Goal: Transaction & Acquisition: Purchase product/service

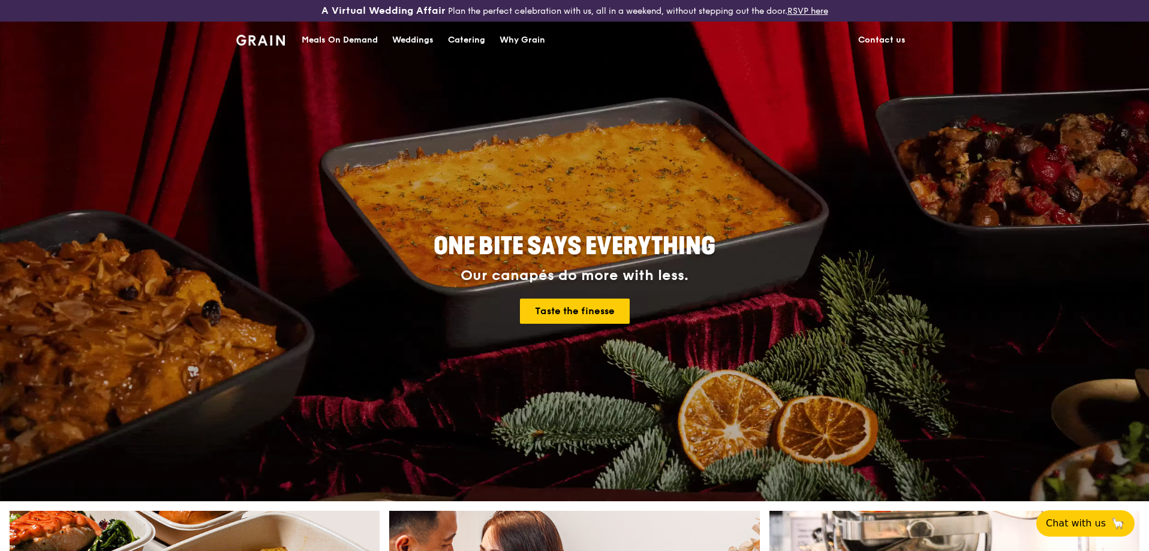
scroll to position [312, 0]
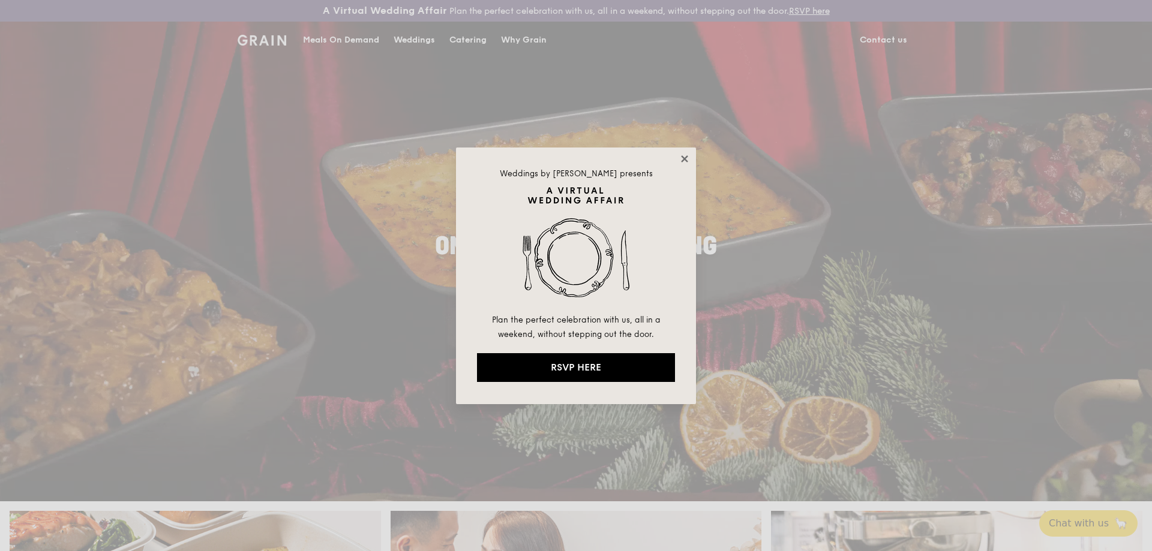
click at [686, 159] on icon at bounding box center [684, 158] width 7 height 7
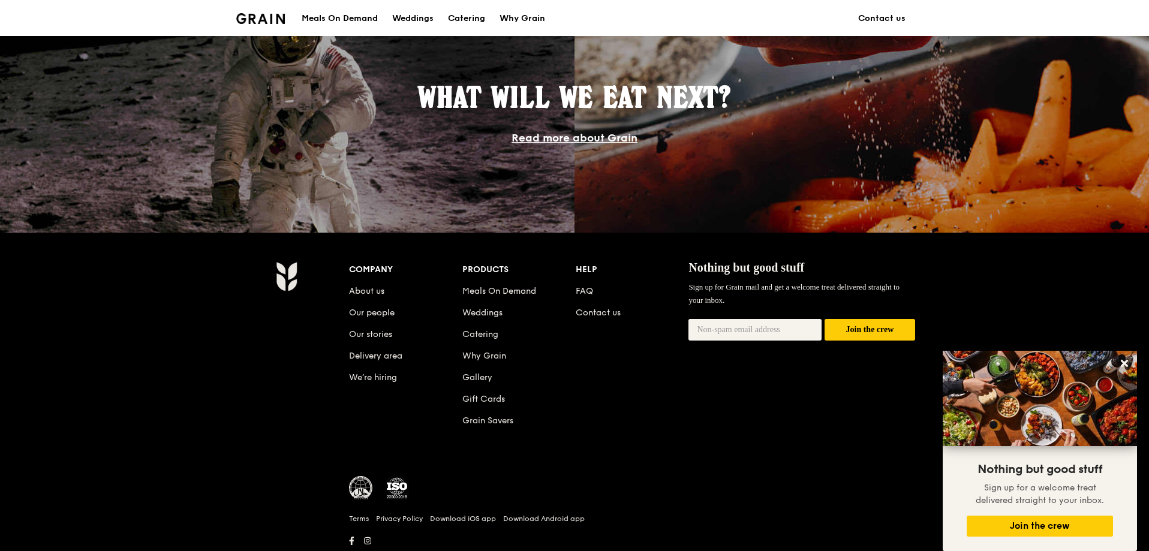
scroll to position [1107, 0]
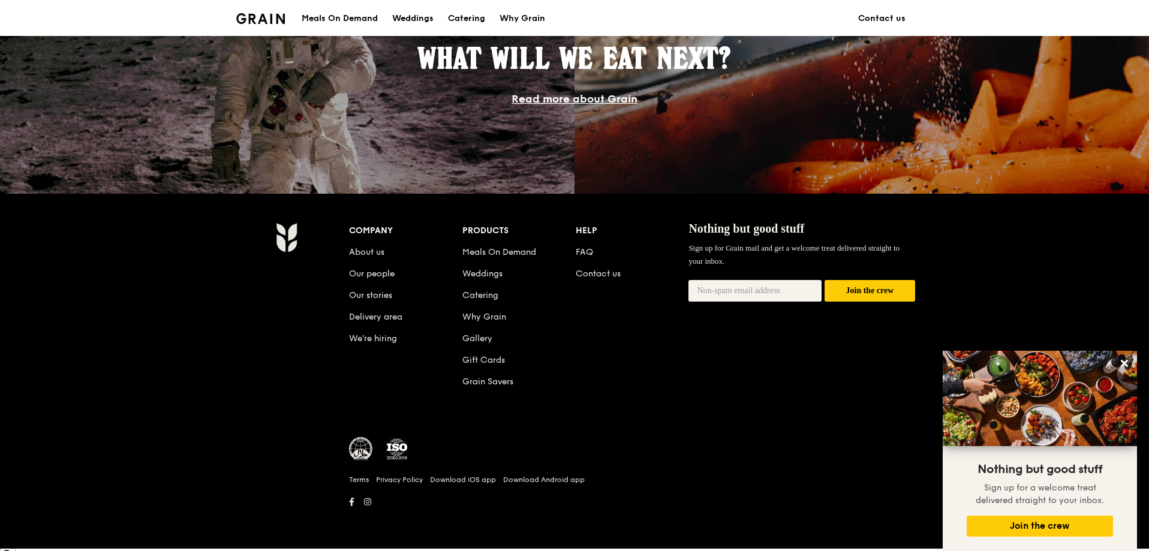
click at [365, 453] on img at bounding box center [361, 449] width 24 height 24
click at [374, 251] on link "About us" at bounding box center [366, 252] width 35 height 10
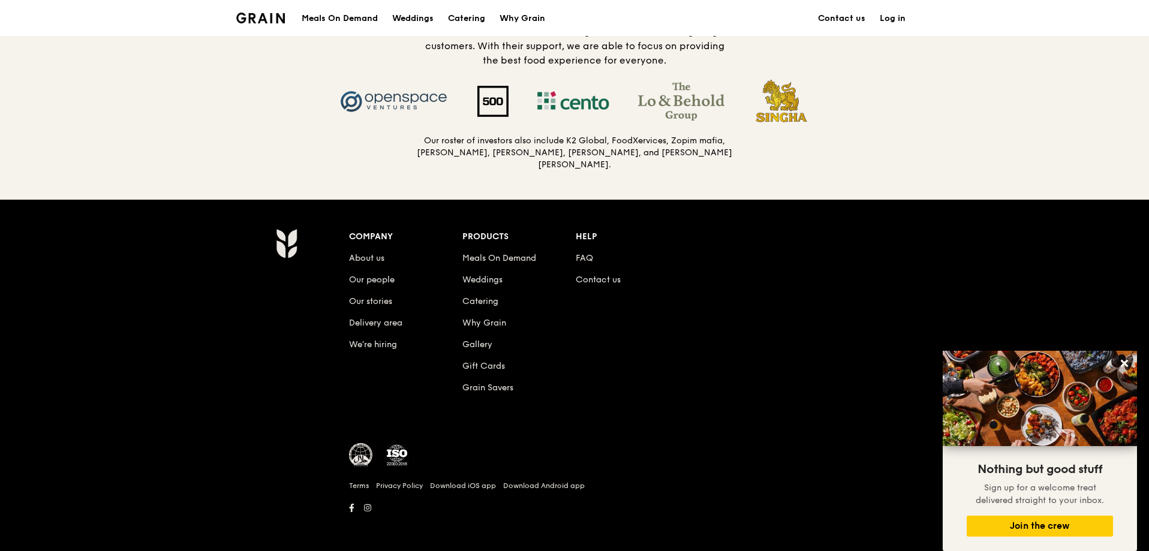
scroll to position [1260, 0]
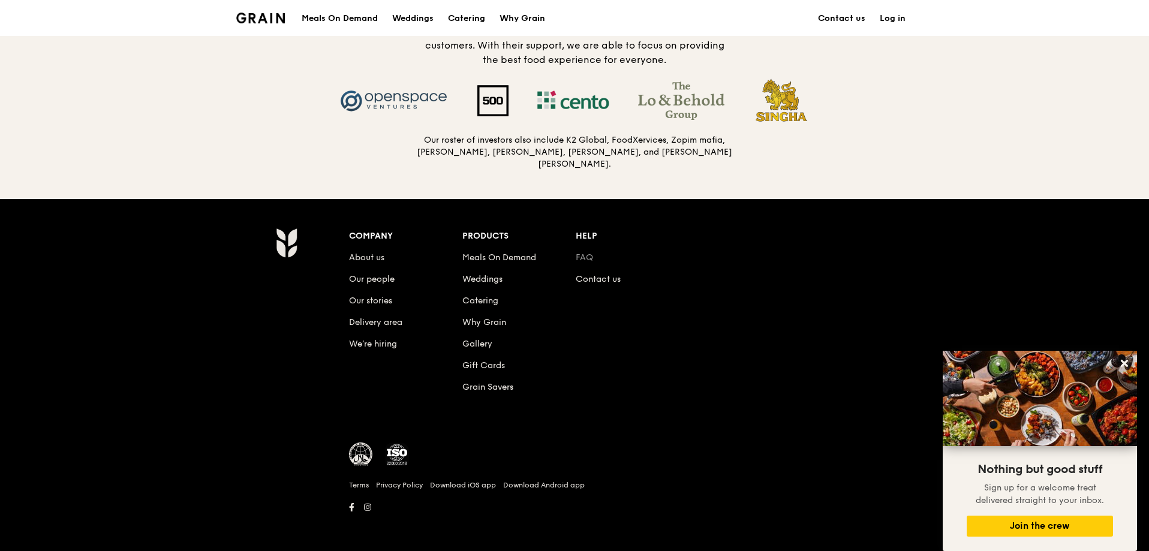
click at [585, 253] on link "FAQ" at bounding box center [584, 258] width 17 height 10
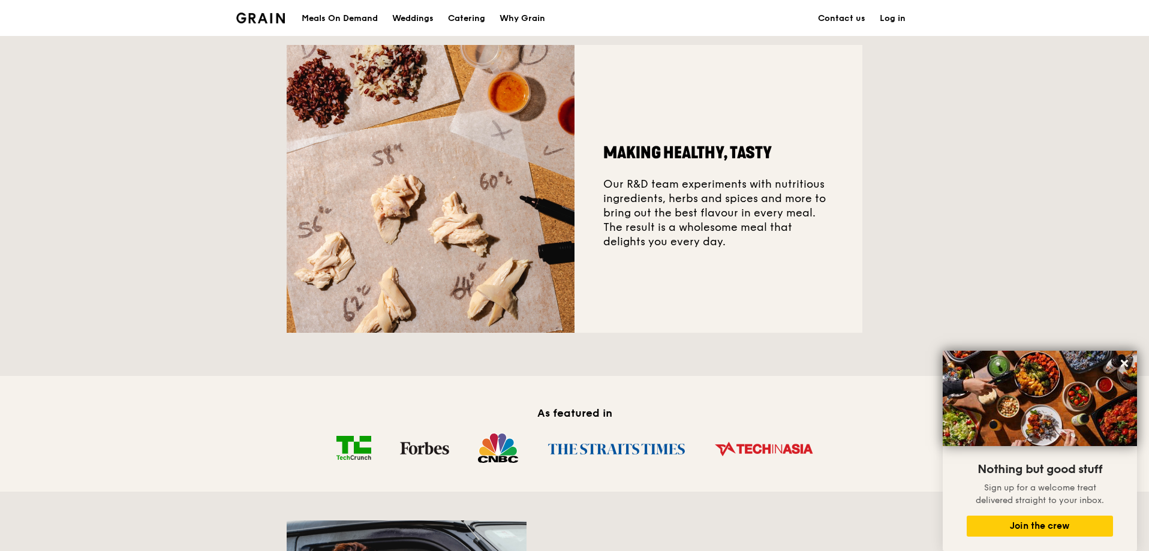
scroll to position [361, 0]
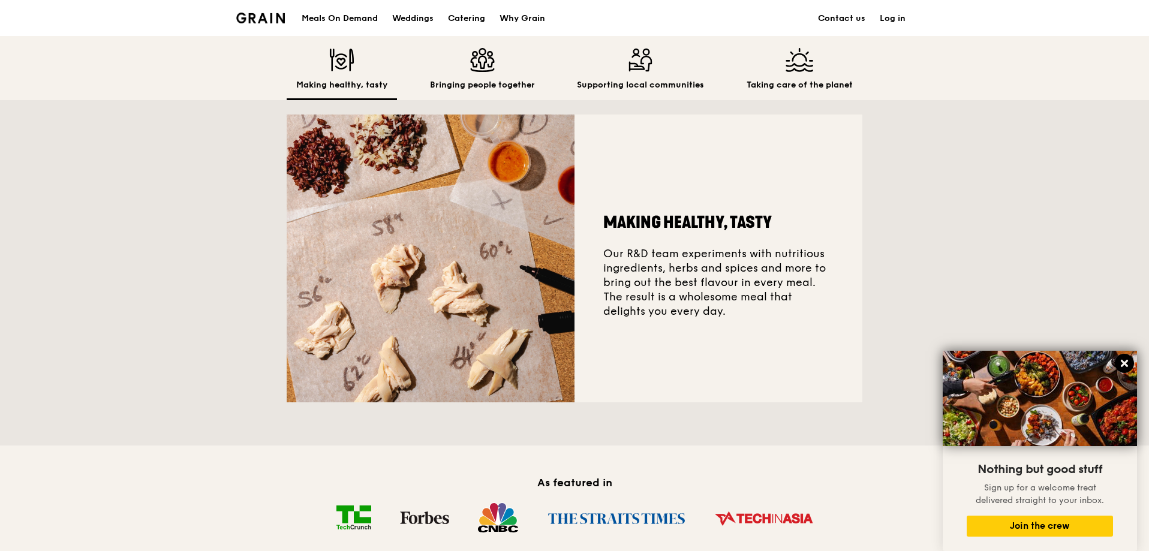
click at [1127, 361] on icon at bounding box center [1124, 363] width 7 height 7
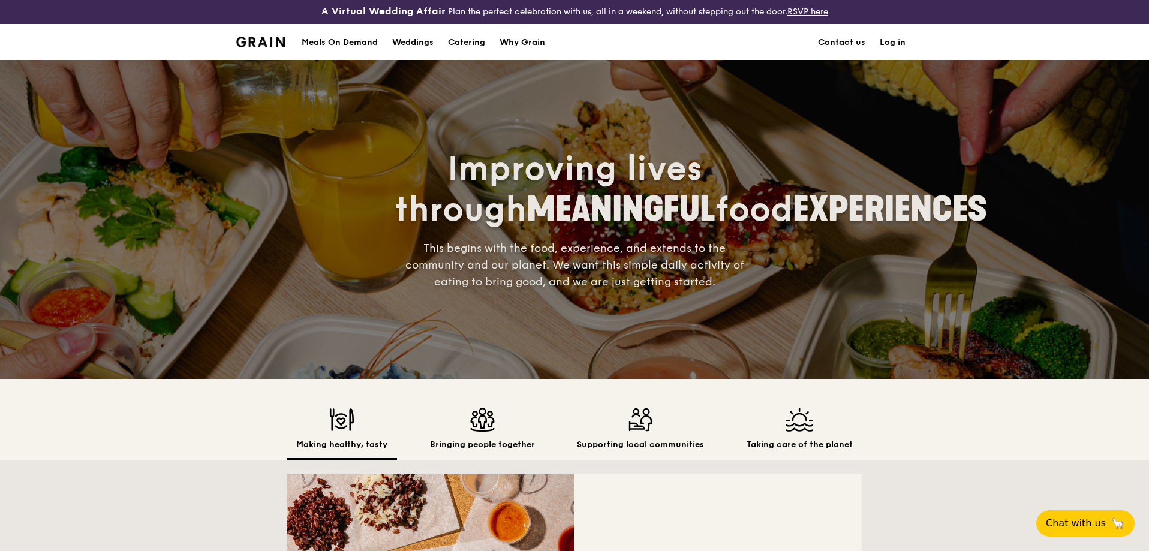
scroll to position [0, 0]
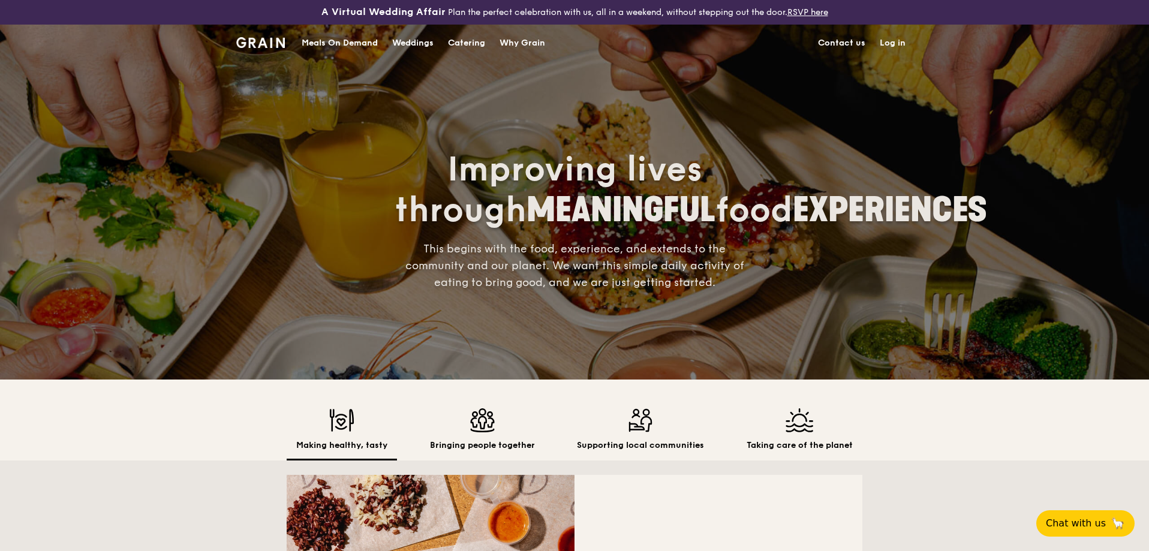
click at [342, 39] on div "Meals On Demand" at bounding box center [340, 43] width 76 height 36
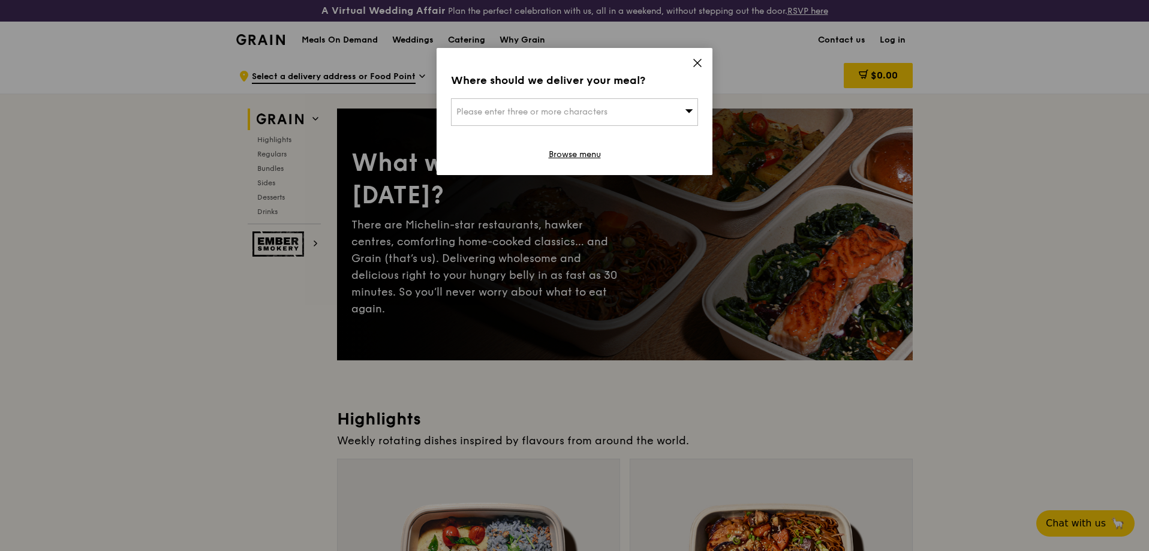
click at [693, 67] on icon at bounding box center [697, 63] width 11 height 11
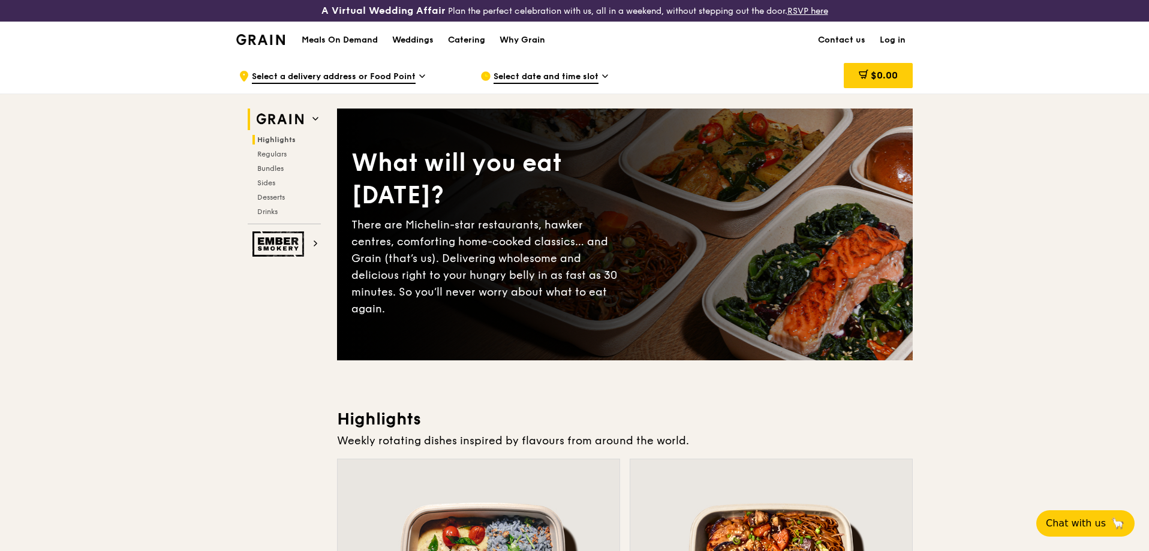
click at [287, 143] on span "Highlights" at bounding box center [276, 140] width 38 height 8
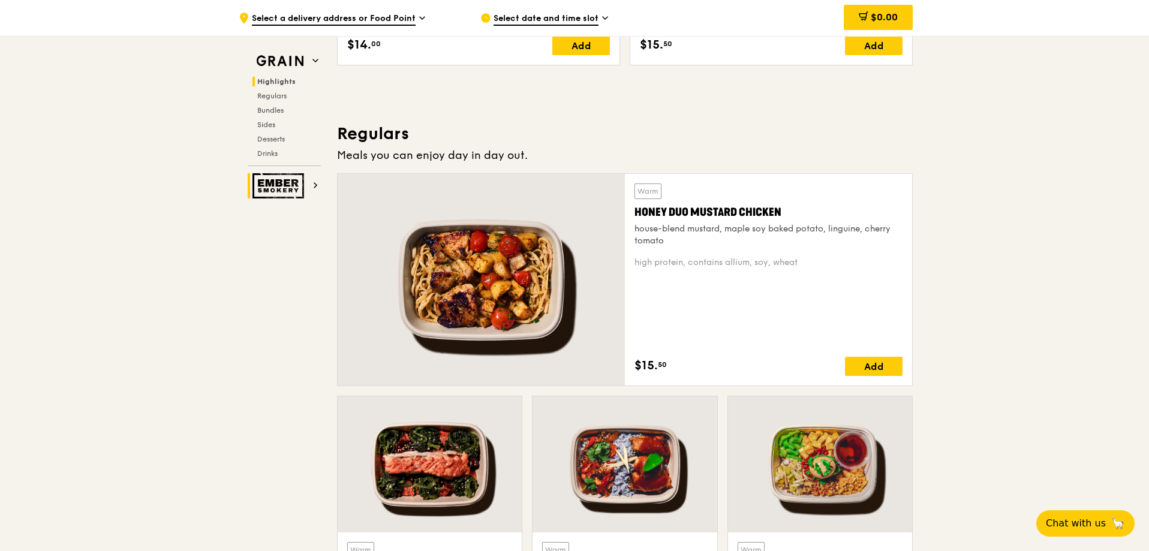
scroll to position [484, 0]
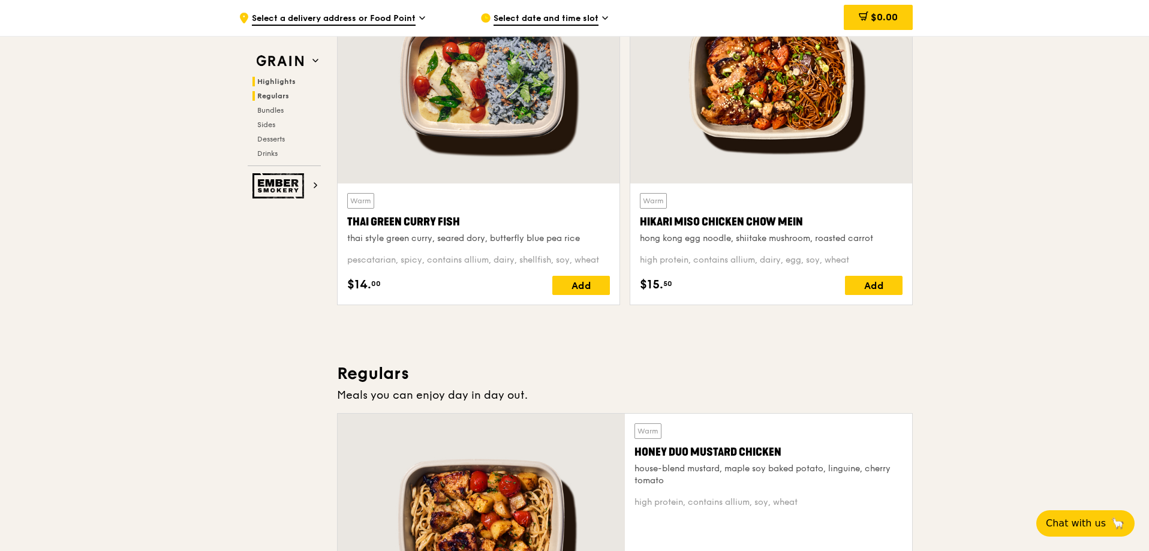
click at [276, 98] on span "Regulars" at bounding box center [273, 96] width 32 height 8
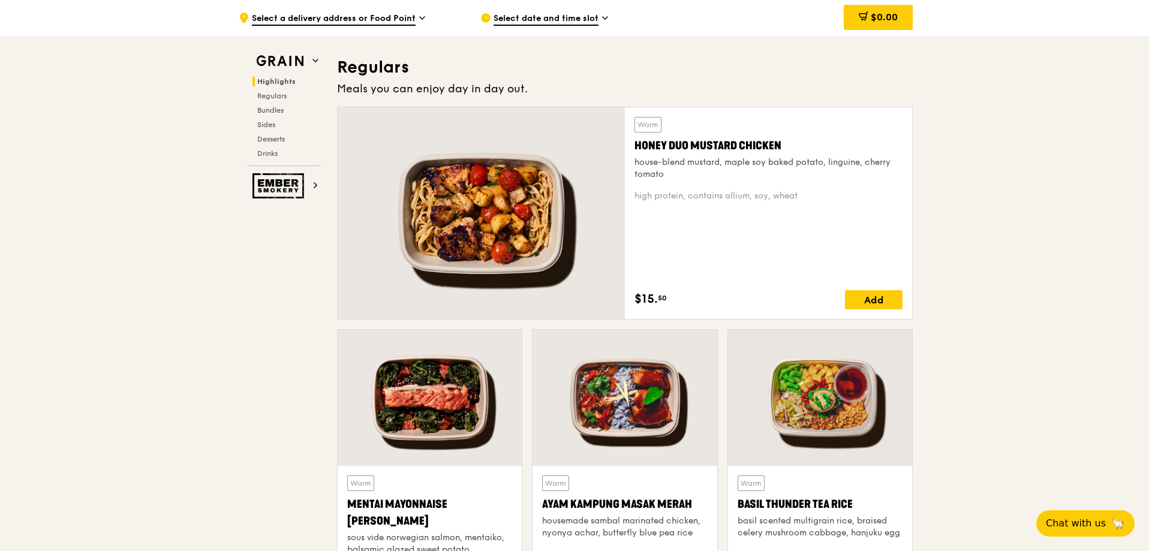
scroll to position [801, 0]
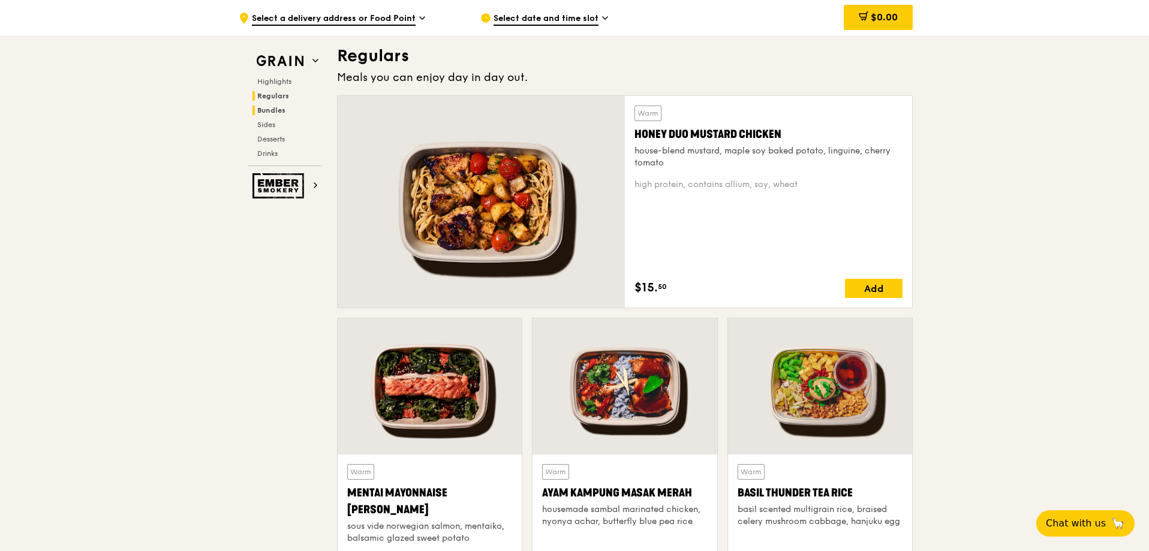
click at [275, 112] on span "Bundles" at bounding box center [271, 110] width 28 height 8
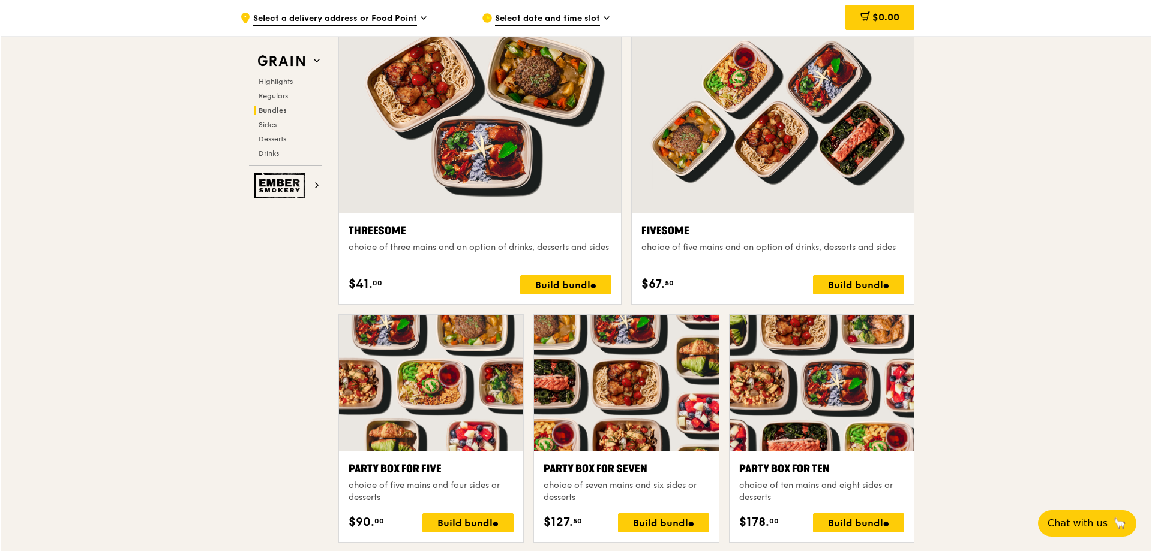
scroll to position [2160, 0]
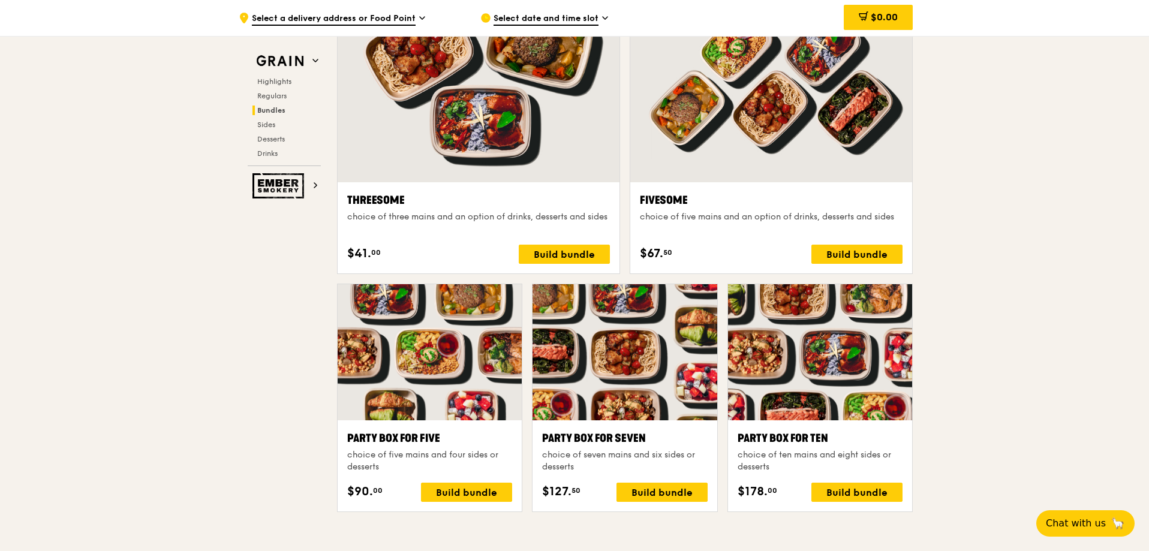
click at [792, 435] on div "Party Box for Ten" at bounding box center [820, 438] width 165 height 17
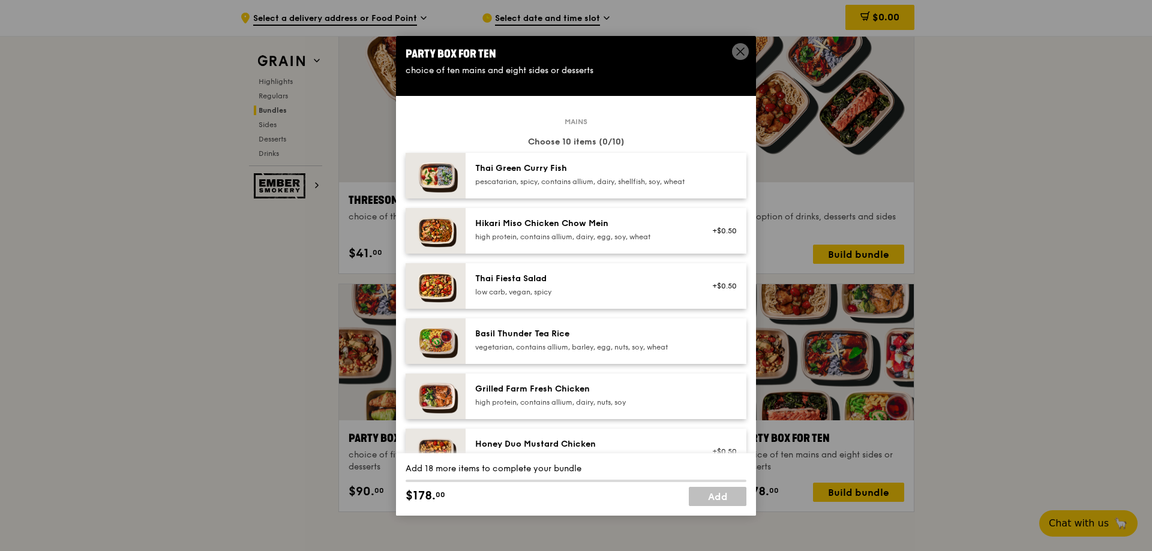
scroll to position [60, 0]
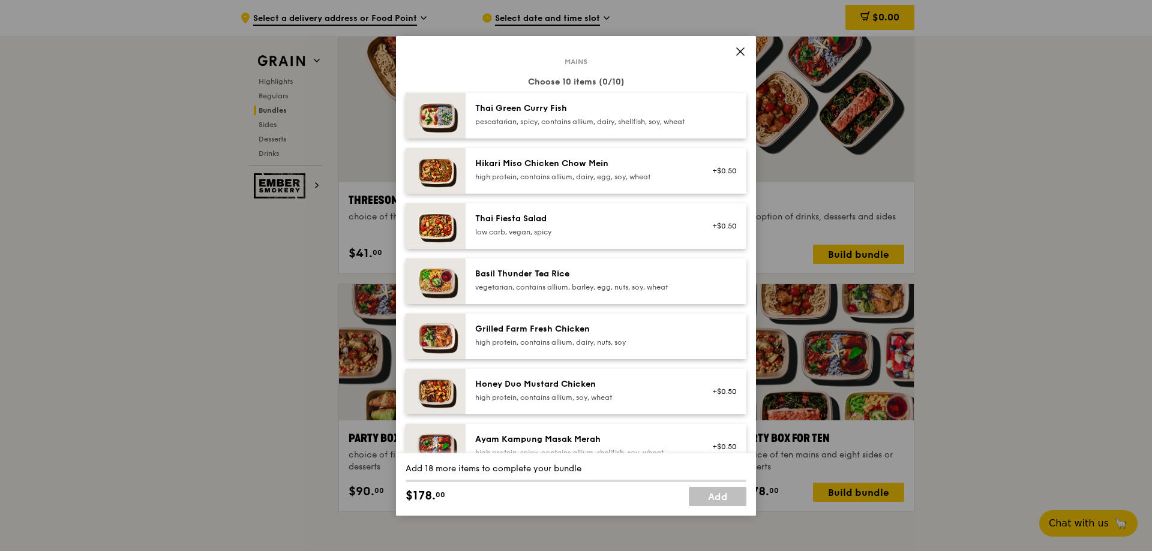
click at [581, 335] on div "Grilled Farm Fresh Chicken" at bounding box center [582, 329] width 215 height 12
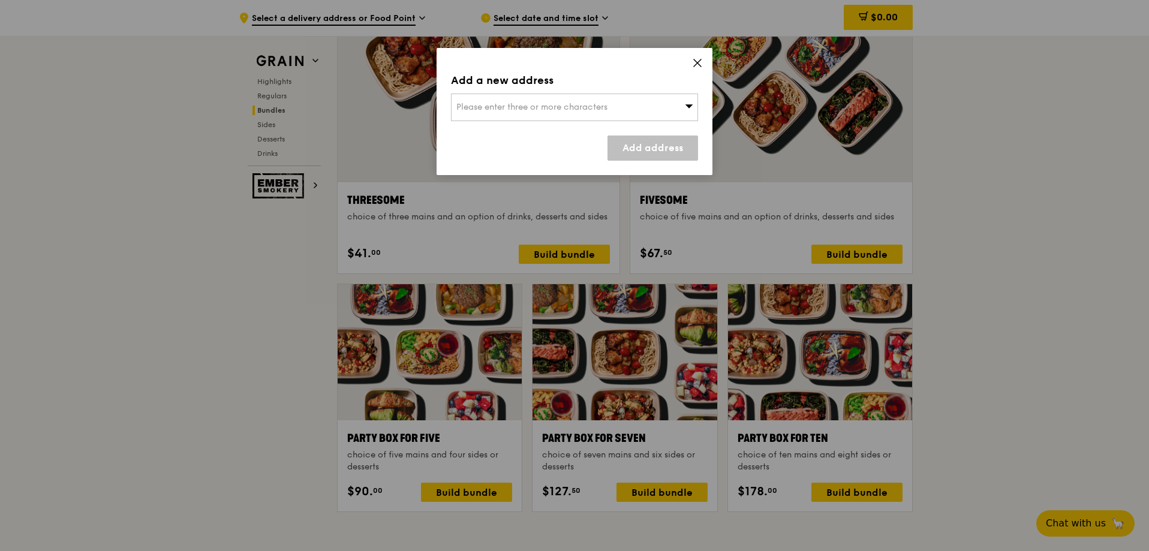
click at [698, 57] on div "Add a new address Please enter three or more characters Add address" at bounding box center [575, 111] width 276 height 127
click at [702, 63] on icon at bounding box center [697, 63] width 11 height 11
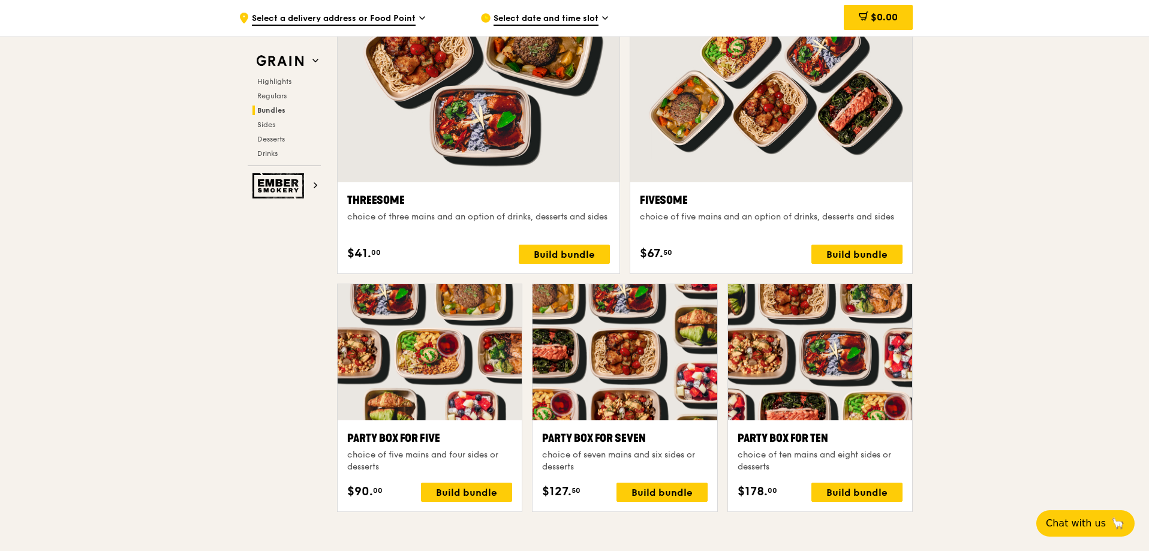
click at [777, 447] on div "Party Box for Ten" at bounding box center [820, 438] width 165 height 17
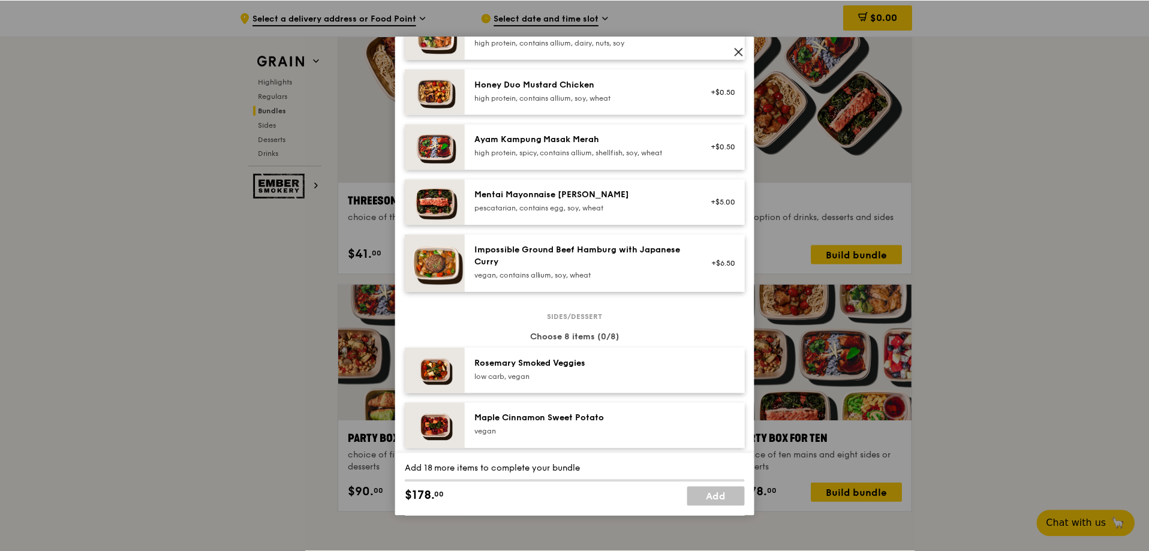
scroll to position [420, 0]
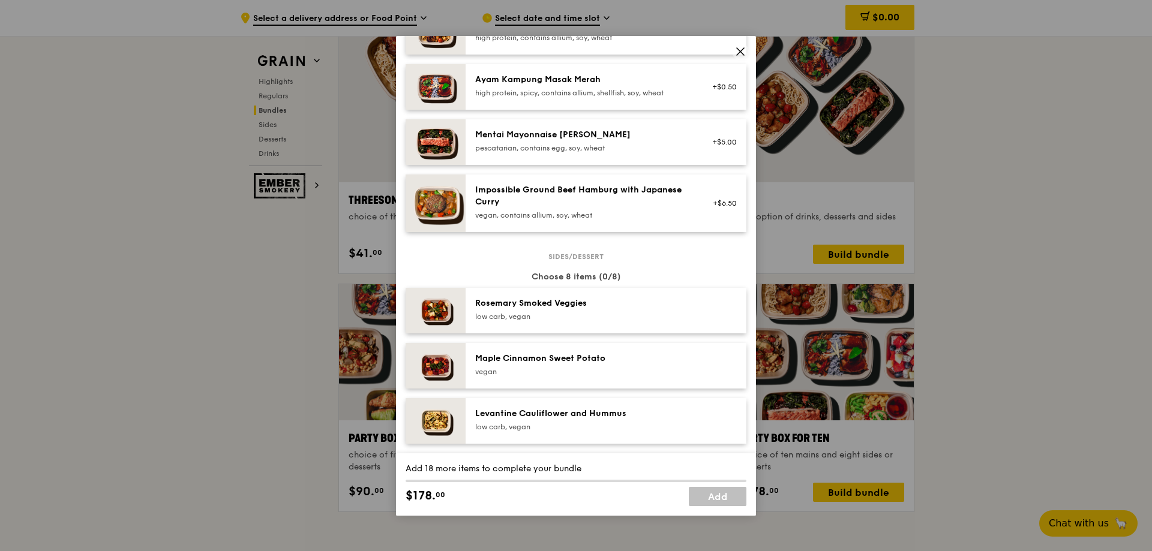
click at [454, 328] on img at bounding box center [436, 311] width 60 height 46
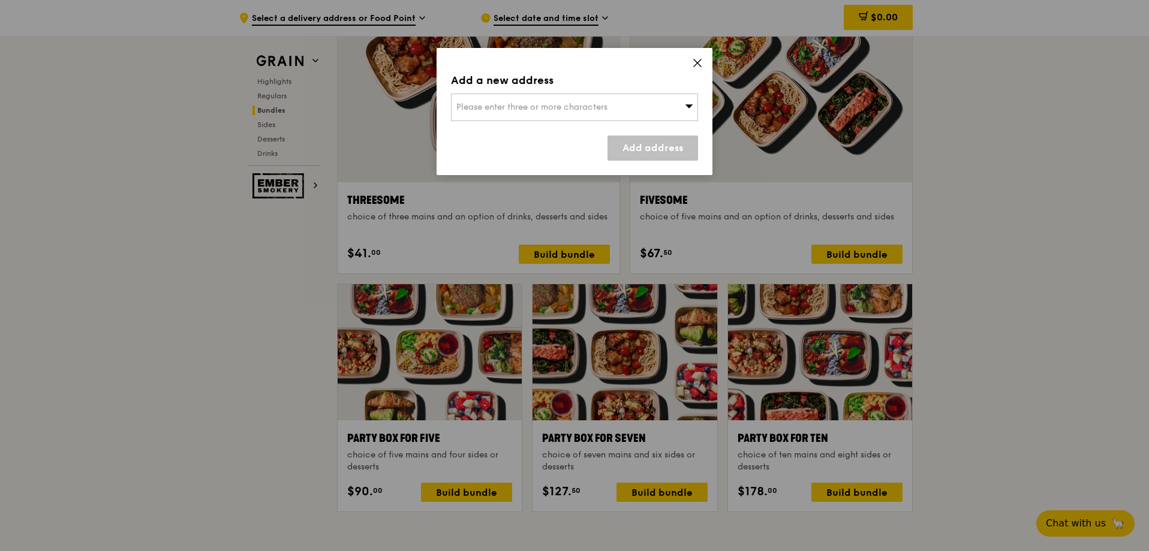
click at [702, 62] on icon at bounding box center [697, 63] width 11 height 11
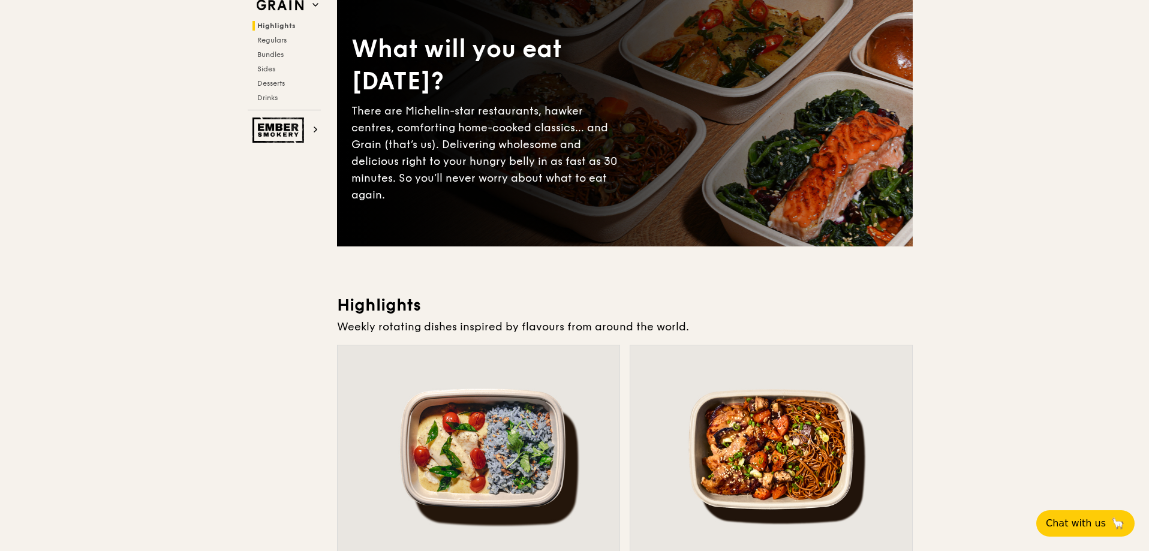
scroll to position [0, 0]
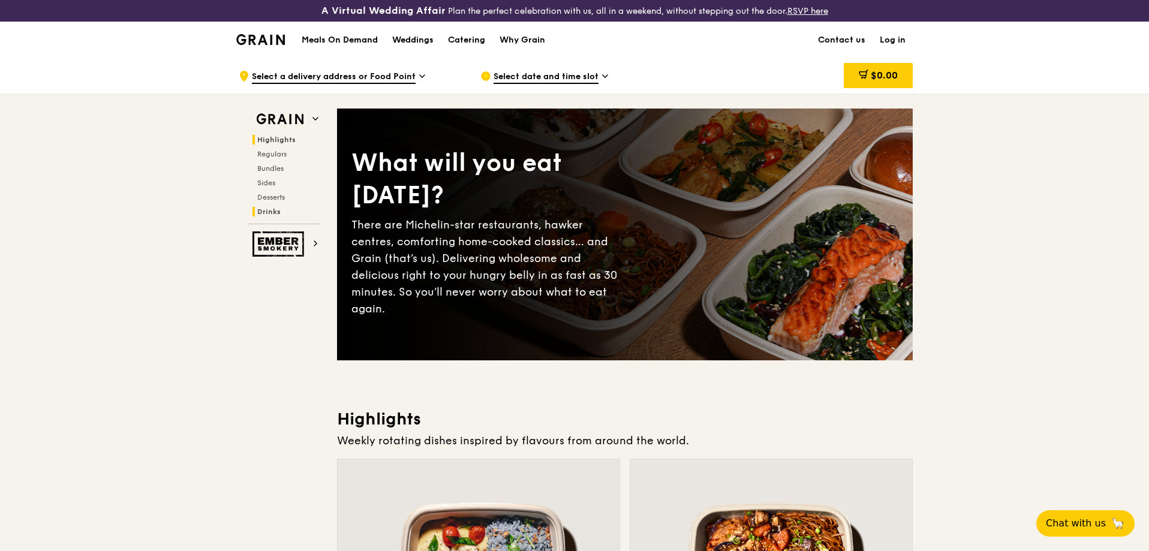
click at [278, 212] on span "Drinks" at bounding box center [268, 212] width 23 height 8
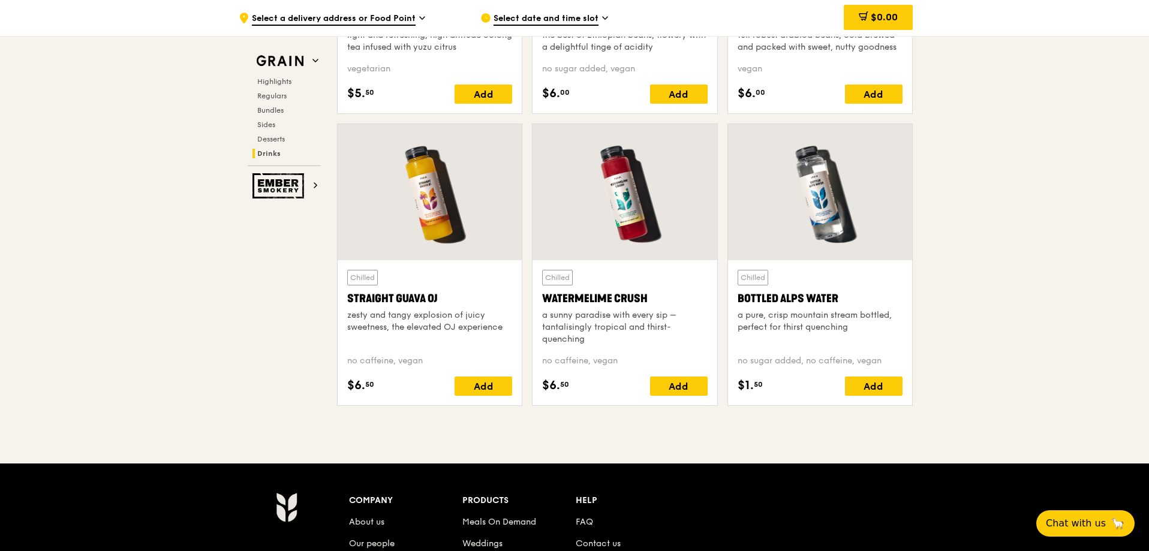
scroll to position [4704, 0]
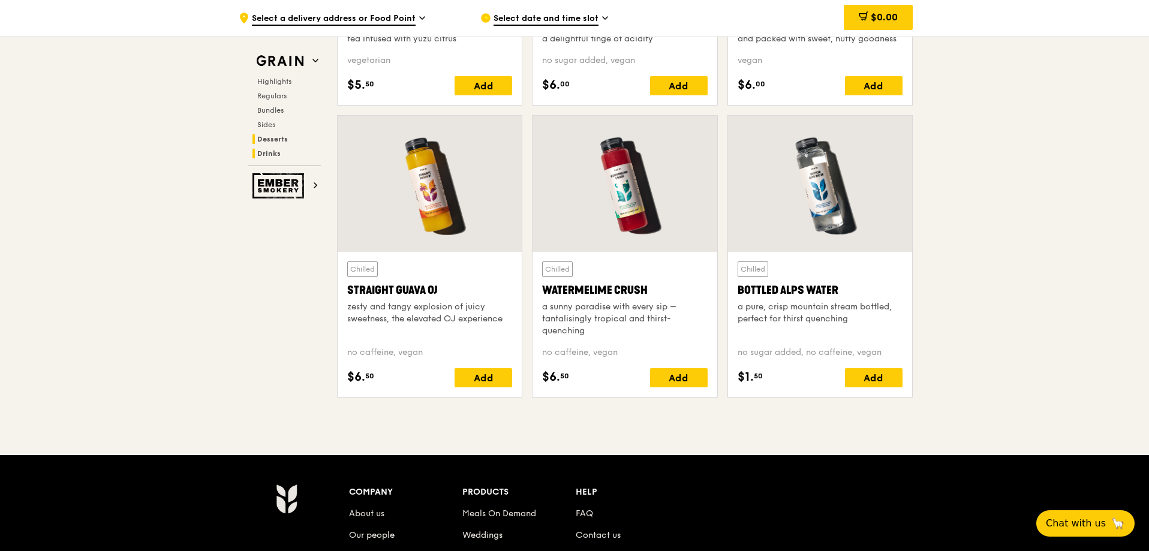
click at [269, 143] on span "Desserts" at bounding box center [272, 139] width 31 height 8
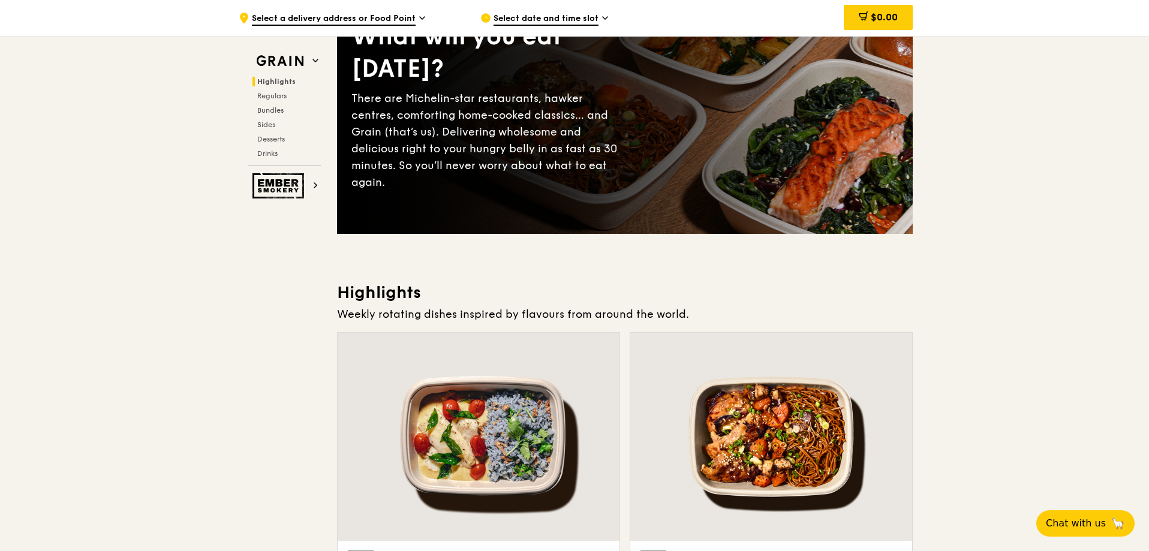
scroll to position [0, 0]
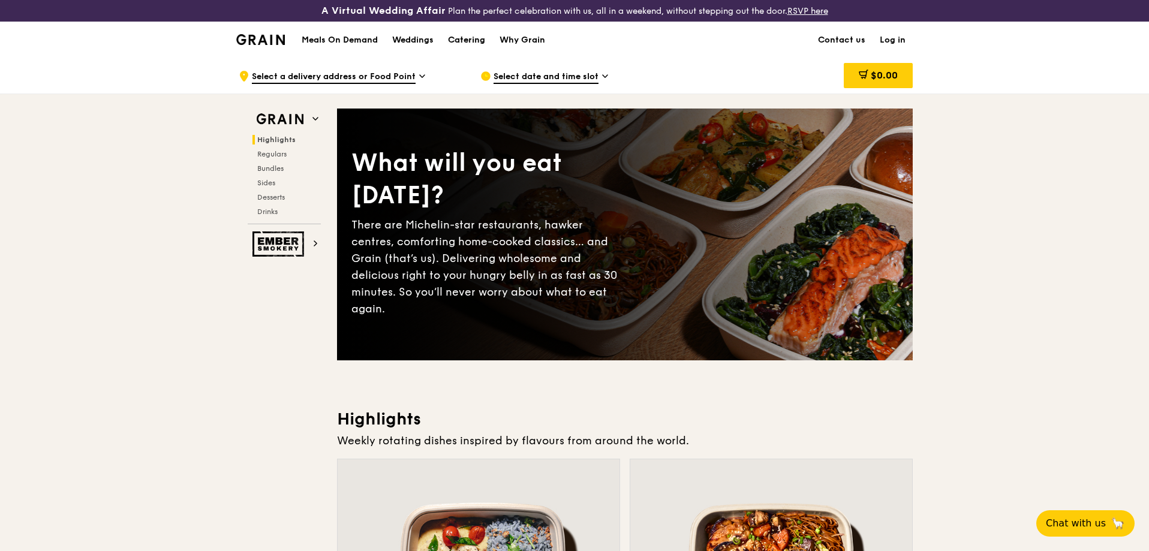
click at [467, 44] on div "Catering" at bounding box center [466, 40] width 37 height 36
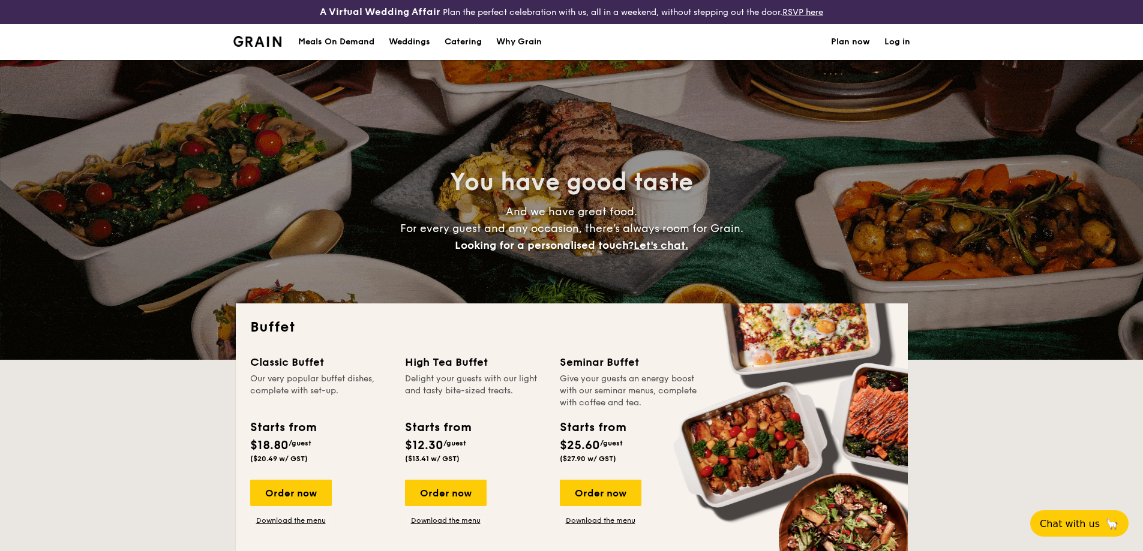
select select
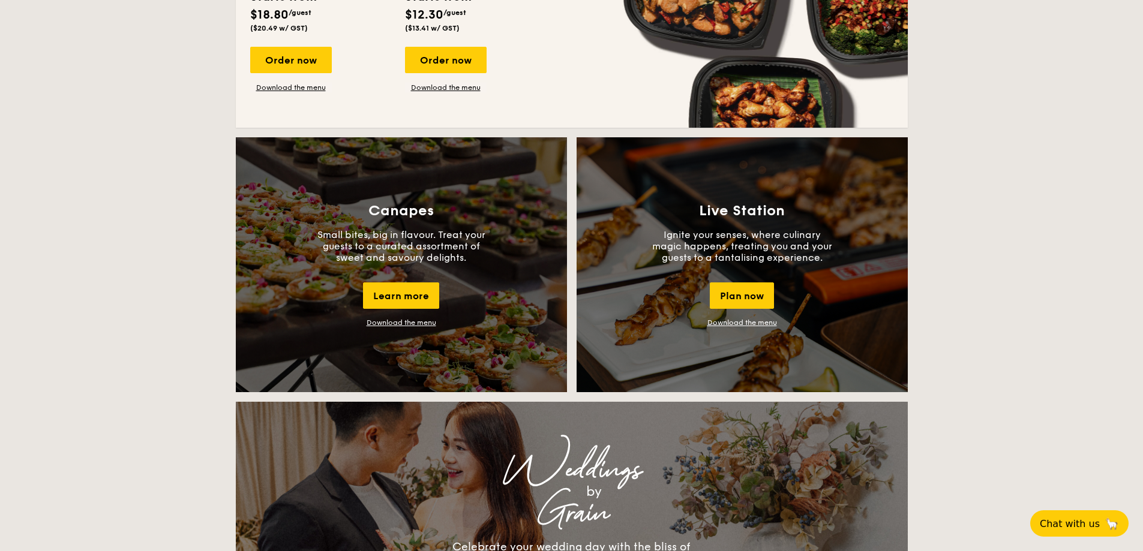
scroll to position [1080, 0]
